Goal: Information Seeking & Learning: Learn about a topic

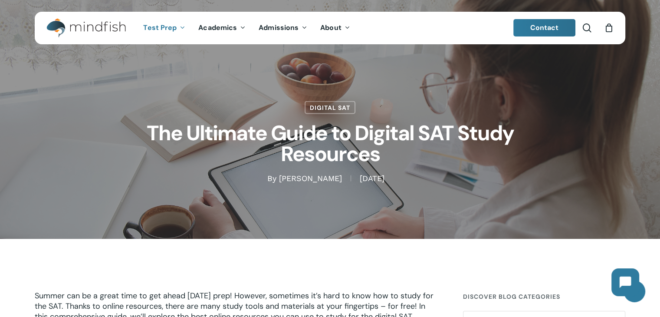
click at [166, 26] on span "Test Prep" at bounding box center [159, 27] width 33 height 9
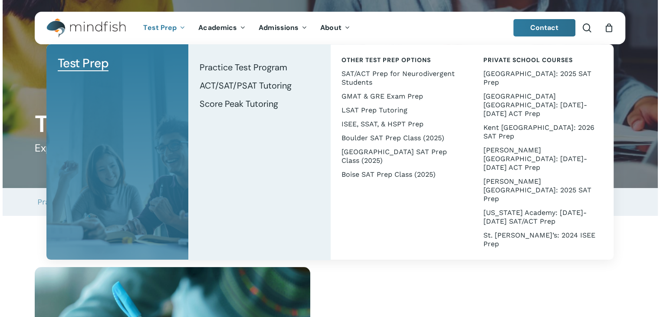
click at [163, 26] on span "Test Prep" at bounding box center [159, 27] width 33 height 9
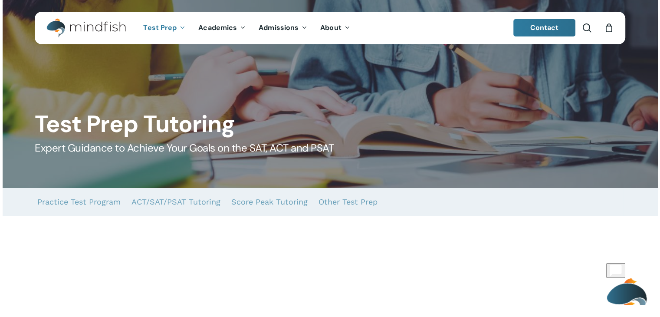
click at [163, 26] on span "Test Prep" at bounding box center [159, 27] width 33 height 9
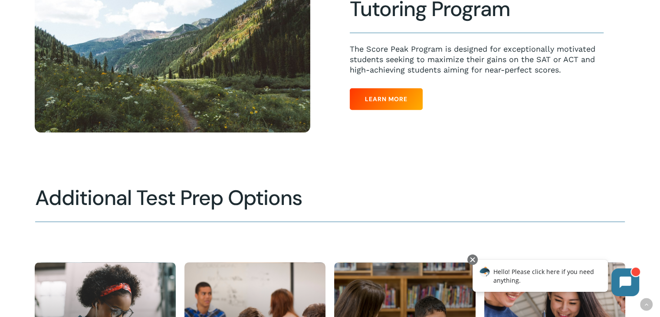
scroll to position [757, 0]
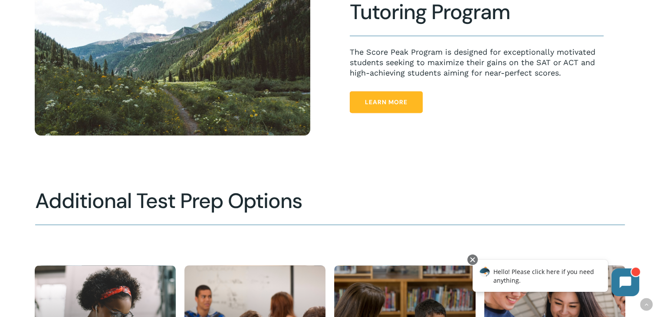
click at [388, 103] on span "Learn More" at bounding box center [386, 102] width 43 height 9
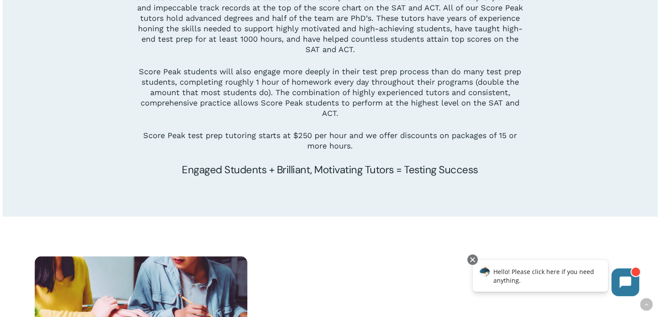
scroll to position [979, 0]
